Goal: Task Accomplishment & Management: Manage account settings

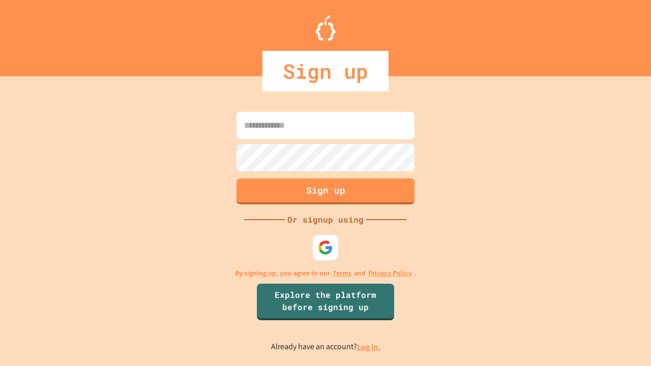
click at [369, 347] on link "Log in." at bounding box center [368, 347] width 23 height 11
